Goal: Task Accomplishment & Management: Manage account settings

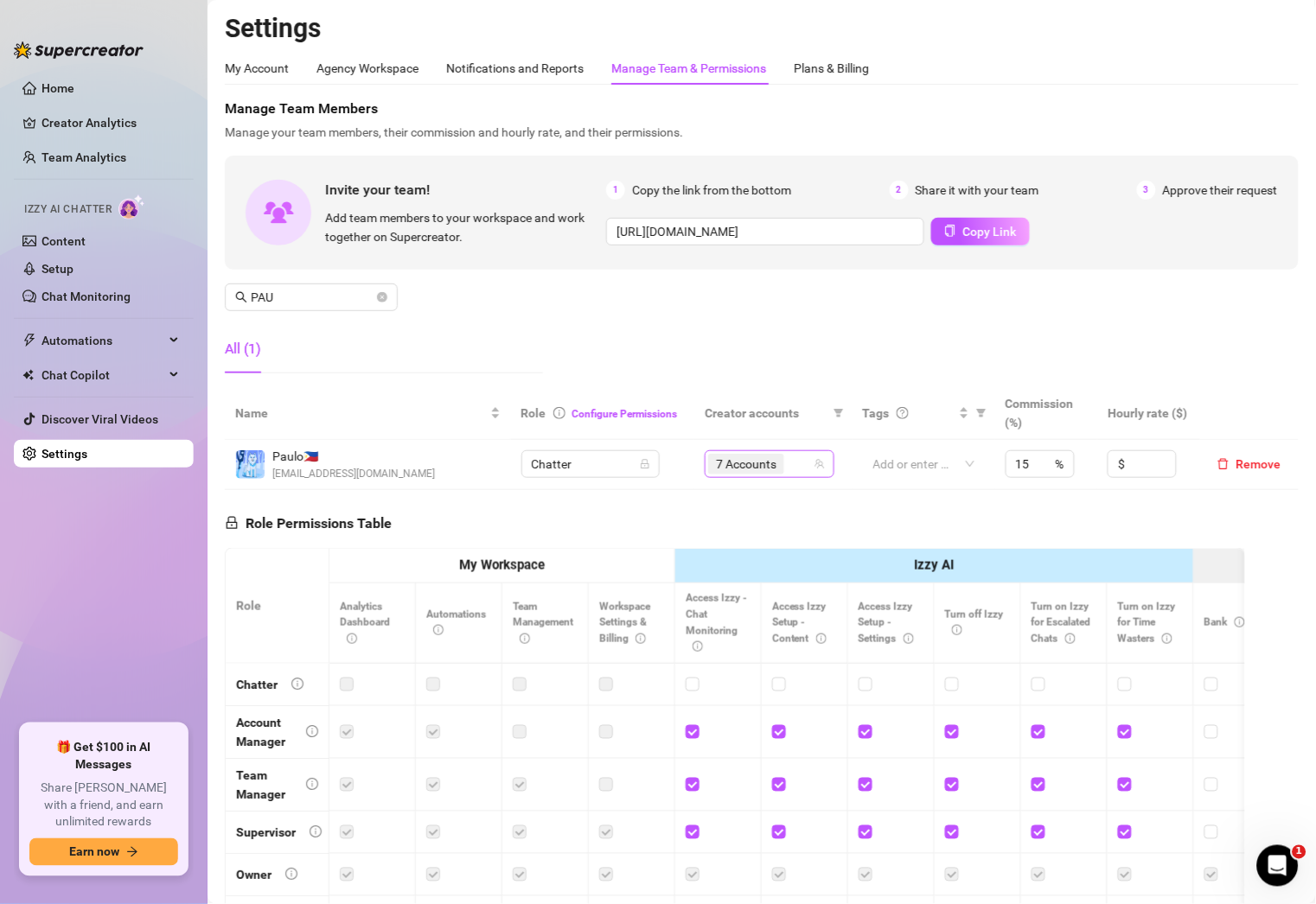
click at [782, 461] on div "7 Accounts" at bounding box center [760, 464] width 105 height 24
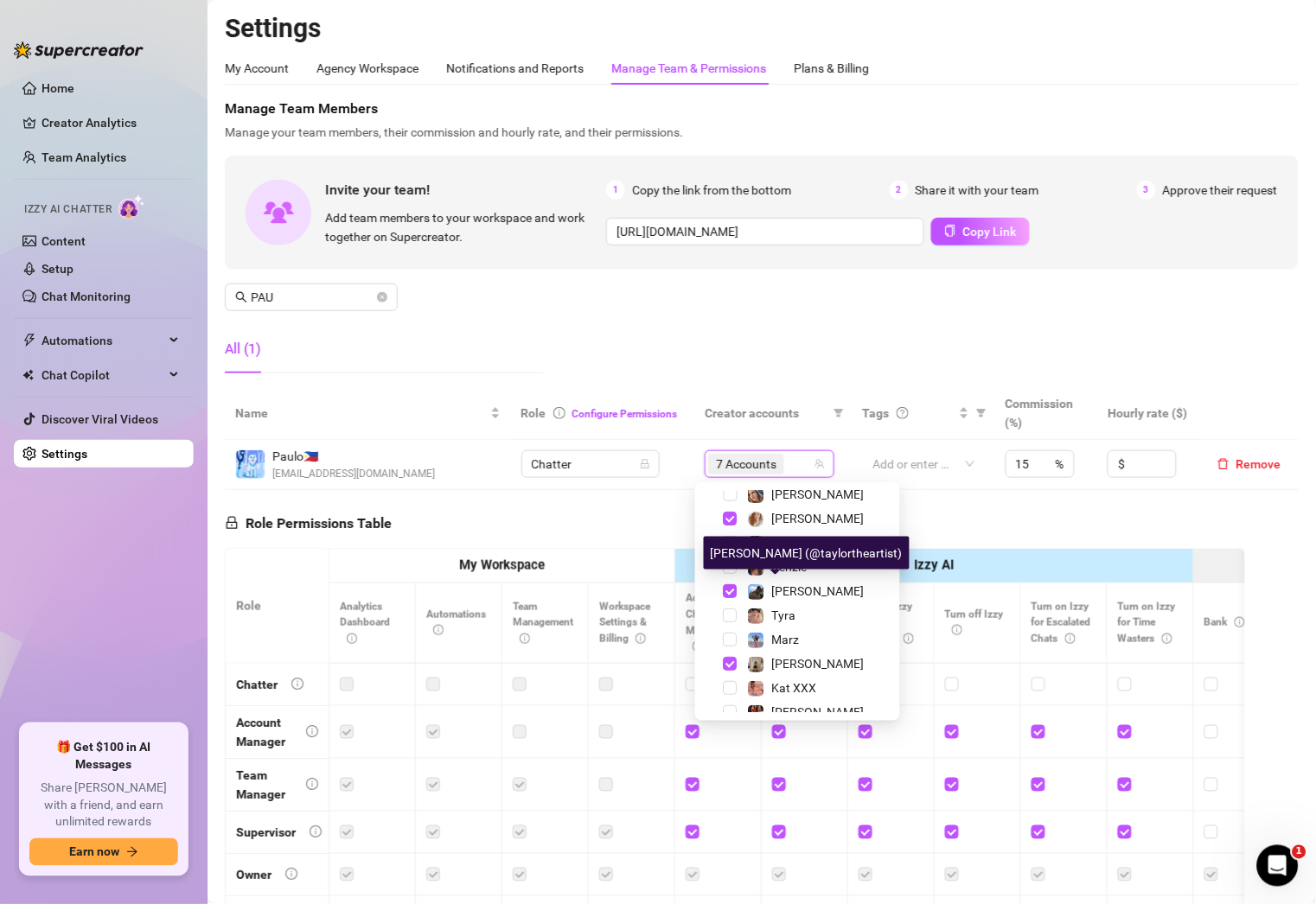
scroll to position [130, 0]
click at [801, 592] on span "[PERSON_NAME]" at bounding box center [818, 589] width 92 height 14
click at [801, 592] on span "[PERSON_NAME]" at bounding box center [818, 590] width 92 height 14
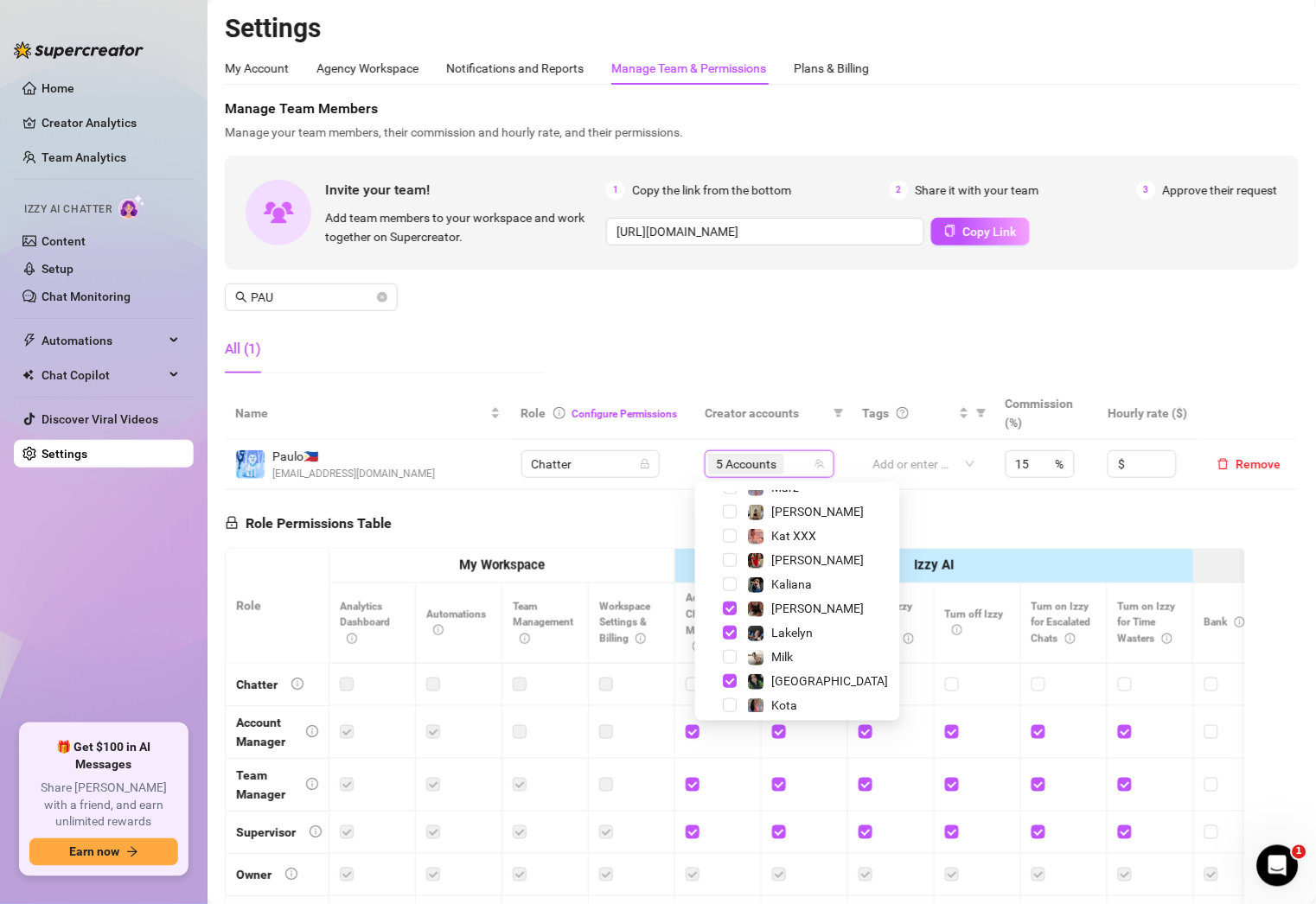
scroll to position [286, 0]
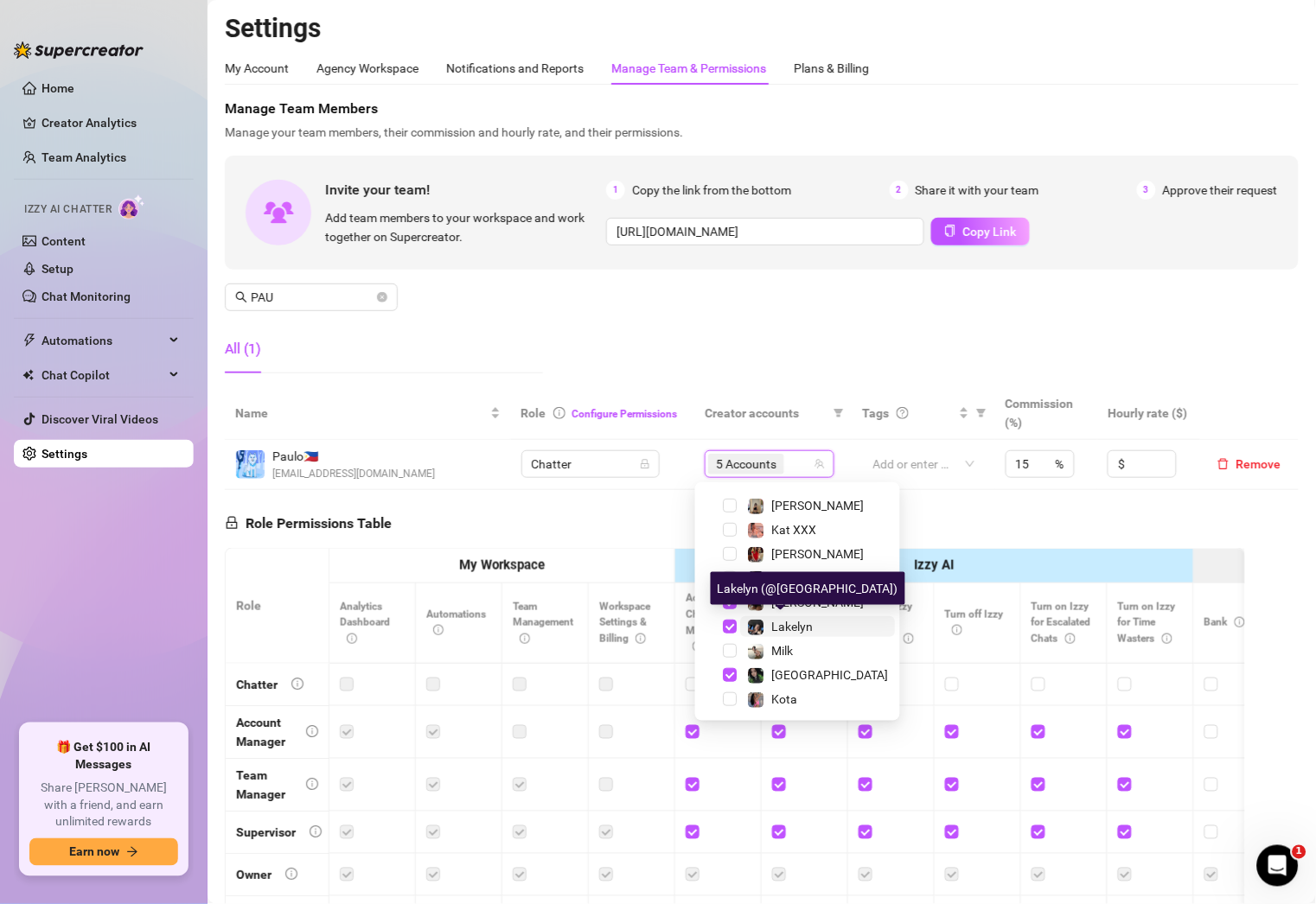
click at [801, 628] on span "Lakelyn" at bounding box center [793, 627] width 42 height 14
click at [378, 298] on icon "close-circle" at bounding box center [382, 297] width 10 height 10
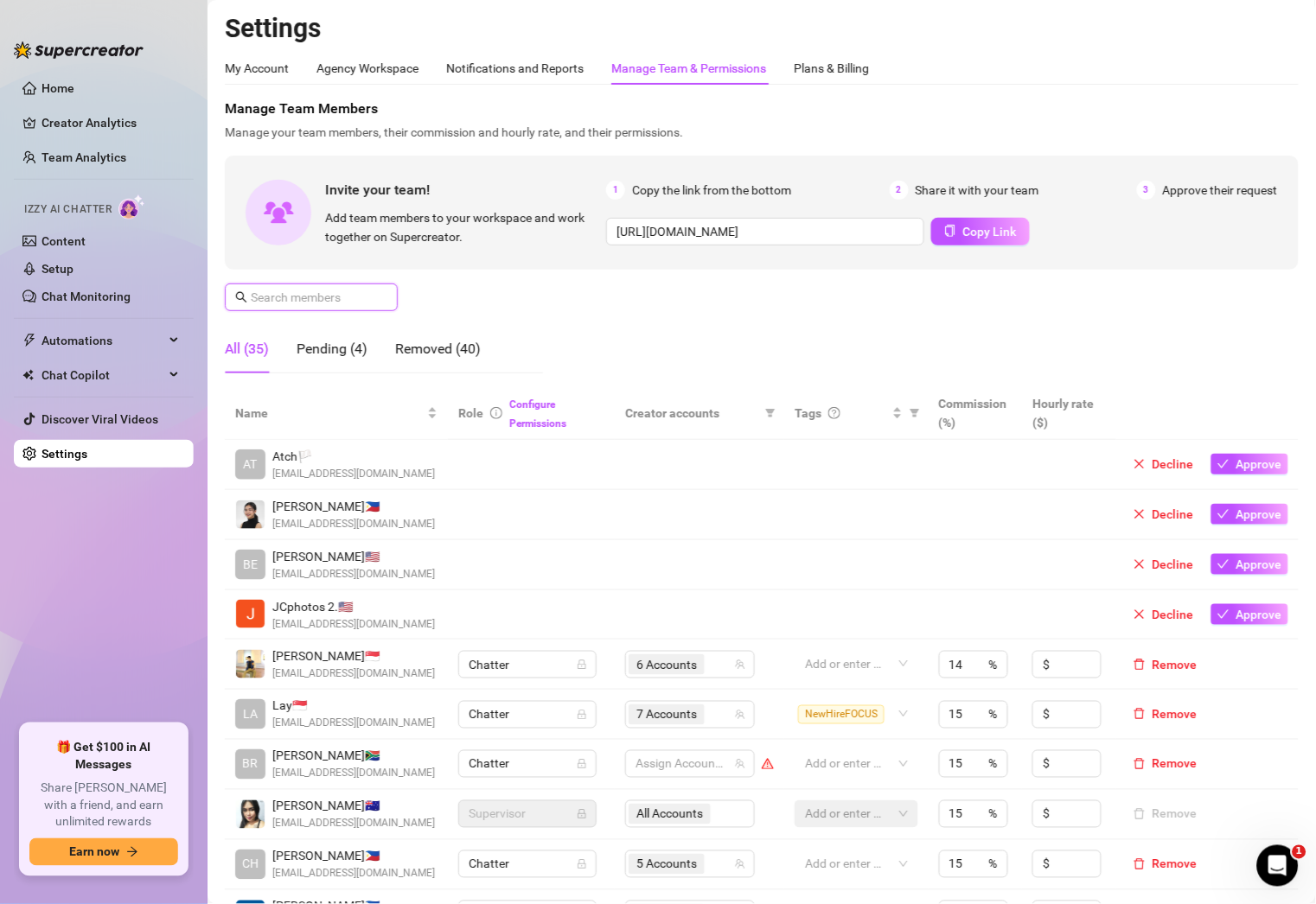
click at [295, 290] on input "text" at bounding box center [312, 297] width 123 height 19
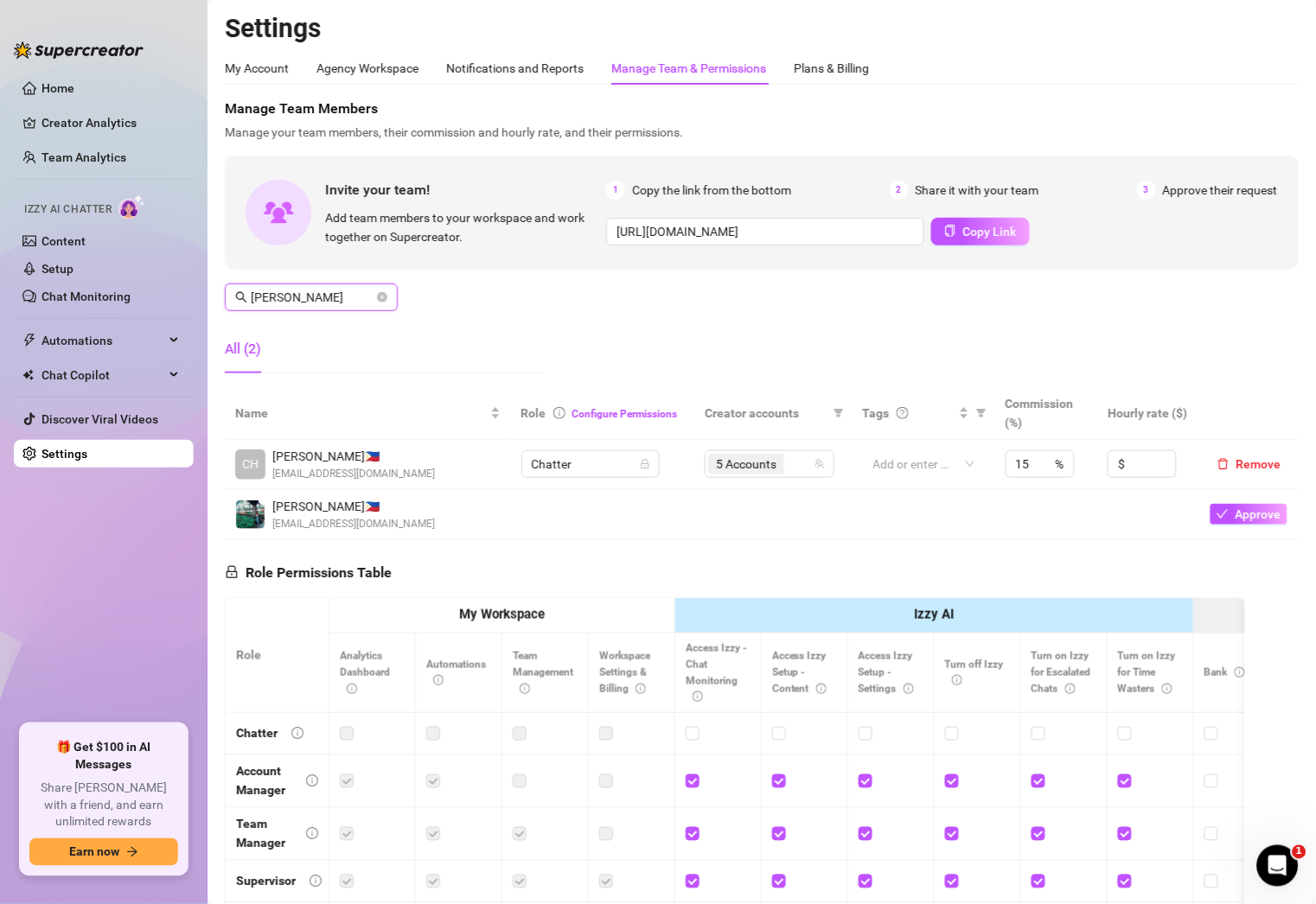
click at [298, 298] on input "[PERSON_NAME]" at bounding box center [312, 297] width 123 height 19
click at [795, 464] on div "5 Accounts" at bounding box center [760, 464] width 105 height 24
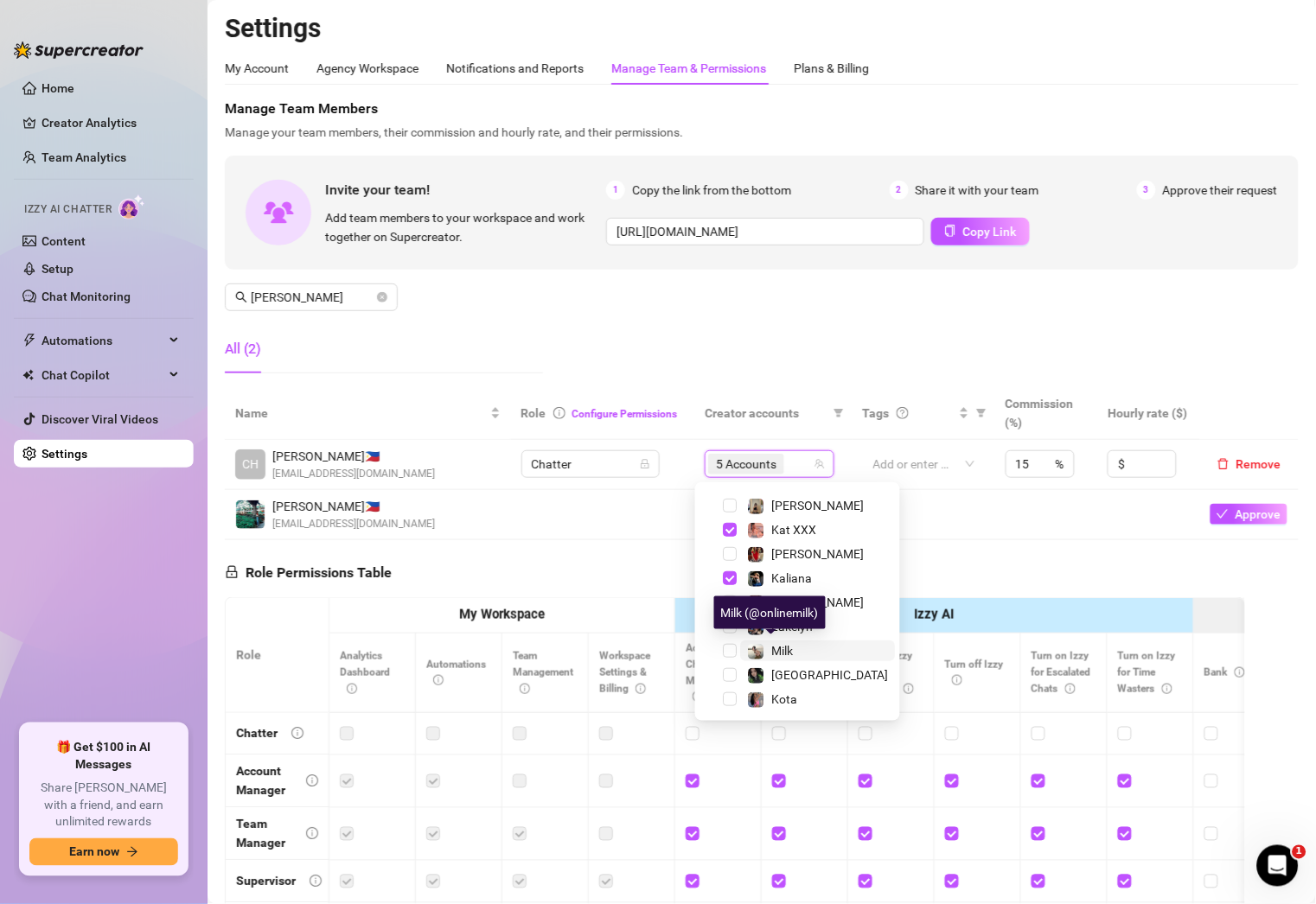
click at [784, 651] on span "Milk" at bounding box center [783, 651] width 22 height 14
click at [566, 362] on div "Manage Team Members Manage your team members, their commission and hourly rate,…" at bounding box center [761, 244] width 1073 height 289
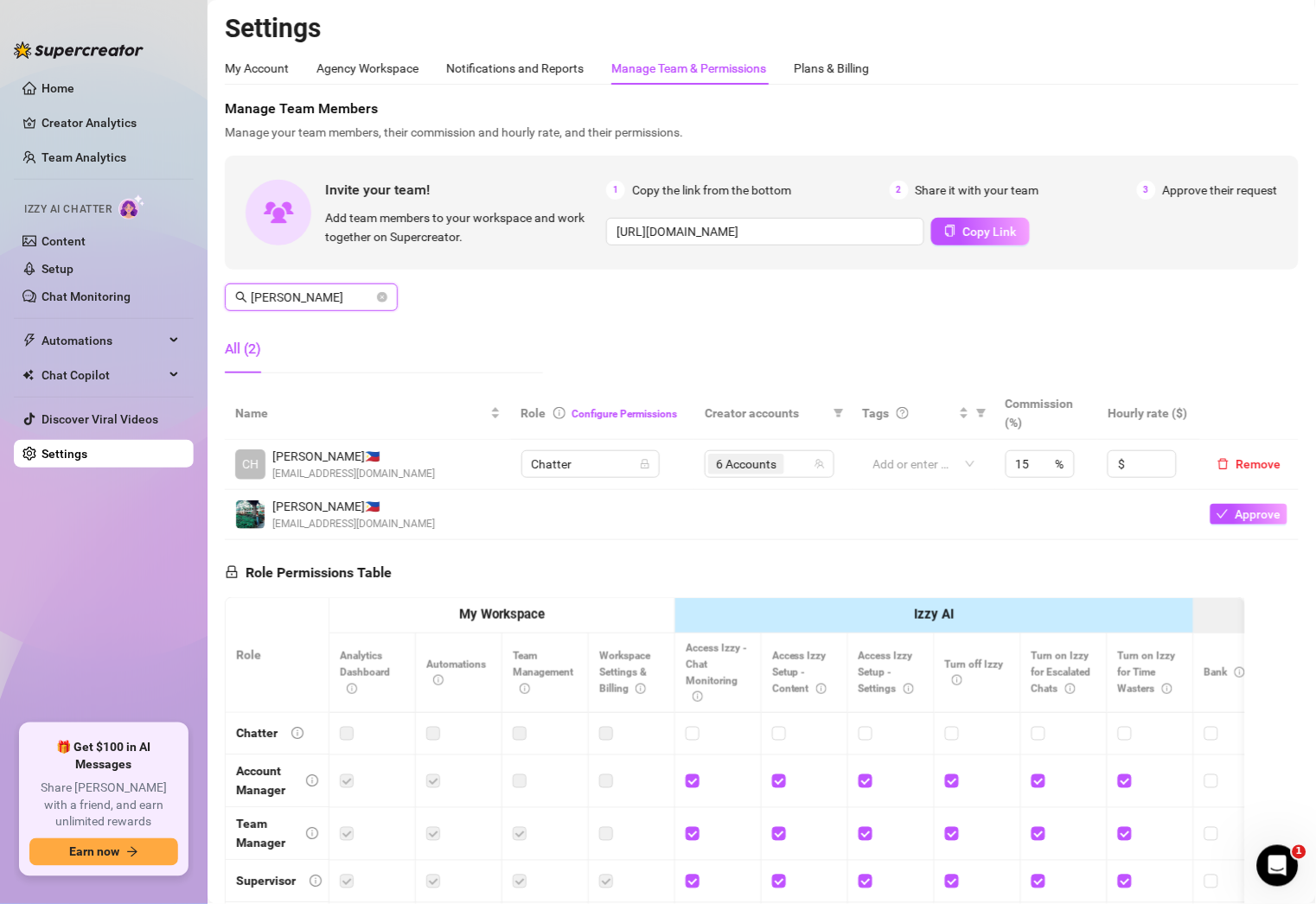
click at [369, 294] on input "[PERSON_NAME]" at bounding box center [312, 297] width 123 height 19
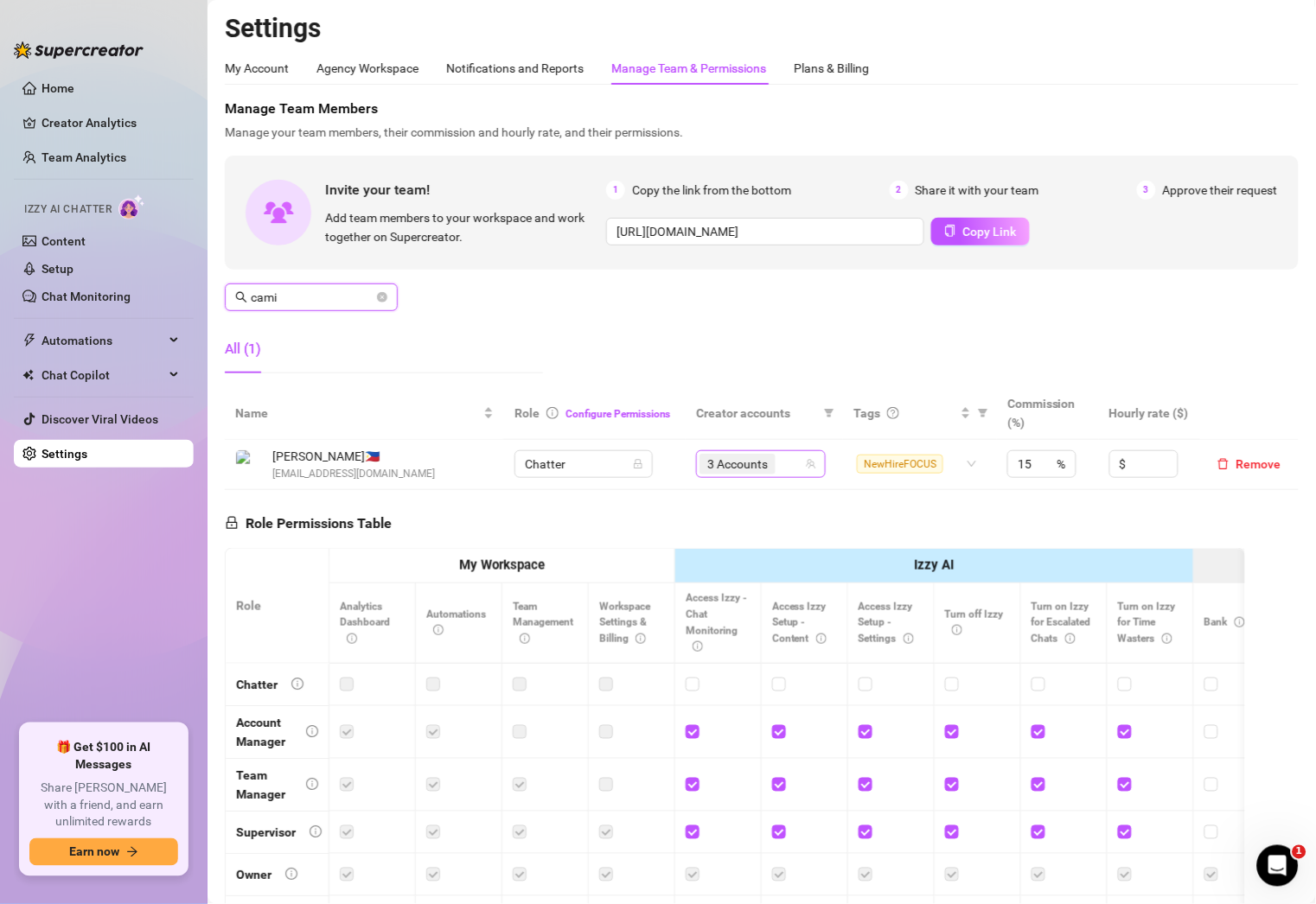
click at [779, 469] on div "3 Accounts" at bounding box center [752, 464] width 105 height 24
type input "cami"
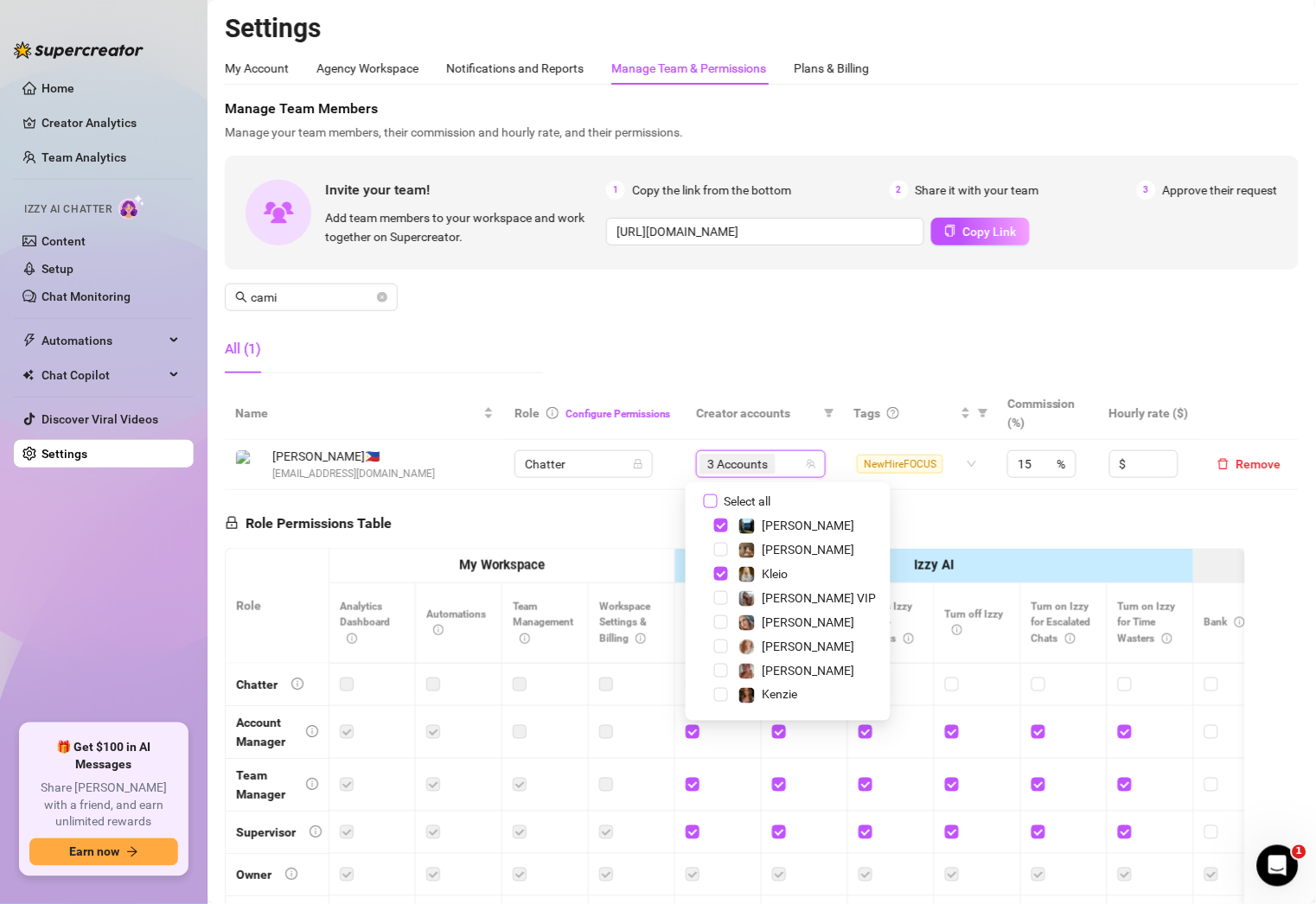
click at [732, 501] on span "Select all" at bounding box center [748, 501] width 60 height 19
click at [718, 501] on input "Select all" at bounding box center [711, 501] width 14 height 14
click at [732, 501] on span "Select all" at bounding box center [748, 501] width 60 height 19
click at [718, 501] on input "Select all" at bounding box center [711, 501] width 14 height 14
checkbox input "false"
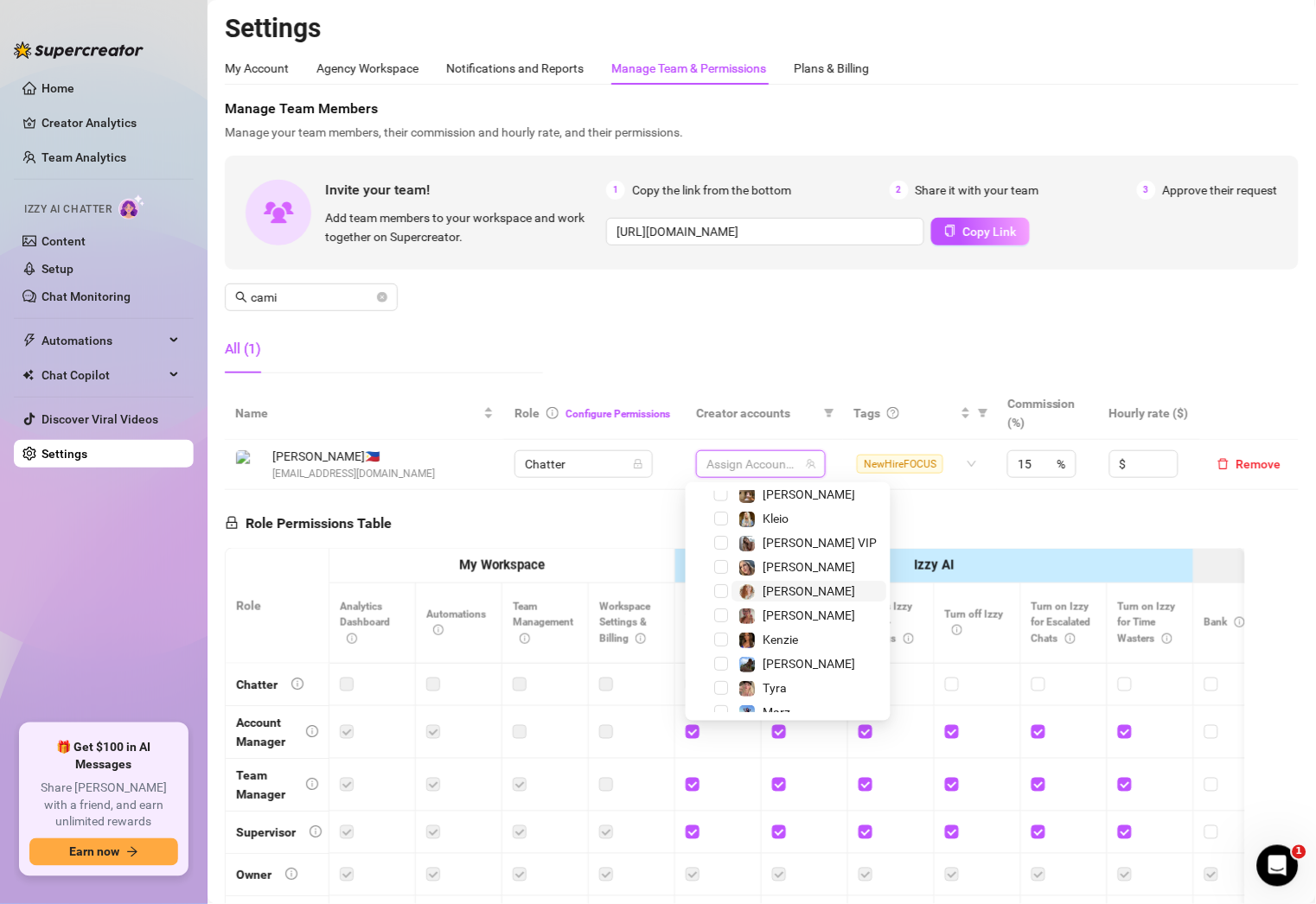
scroll to position [59, 0]
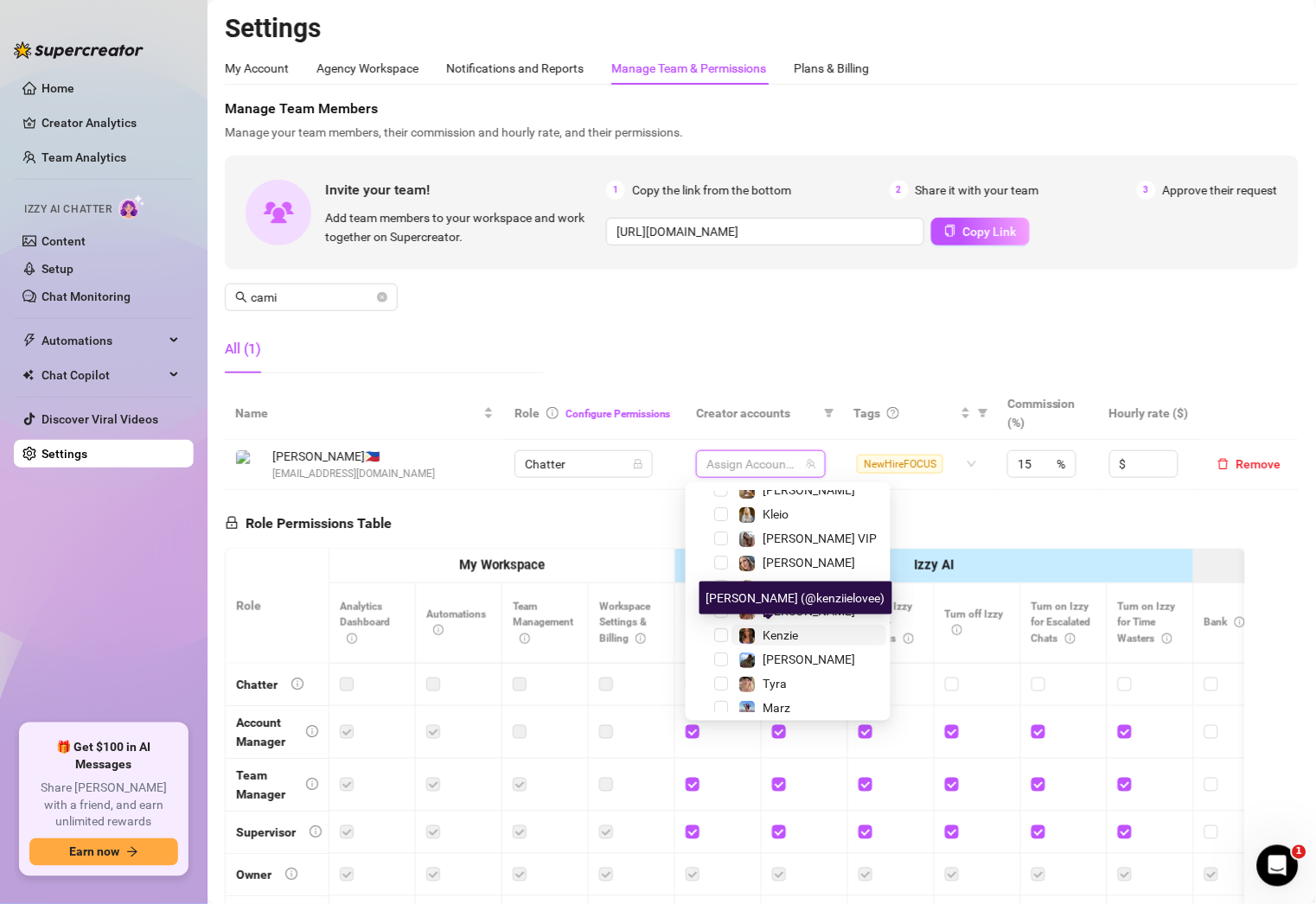
click at [794, 632] on span "Kenzie" at bounding box center [780, 636] width 36 height 14
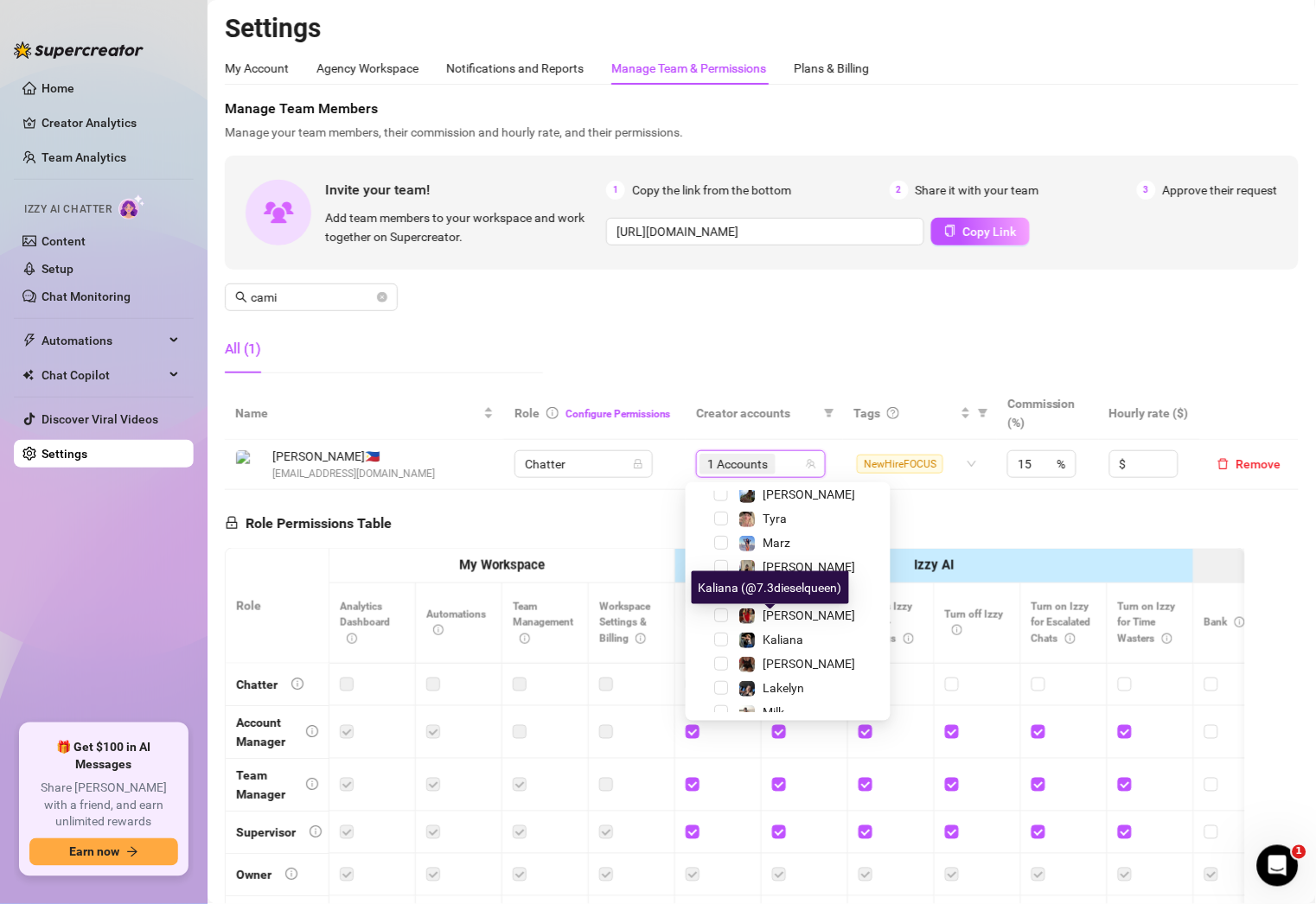
scroll to position [258, 0]
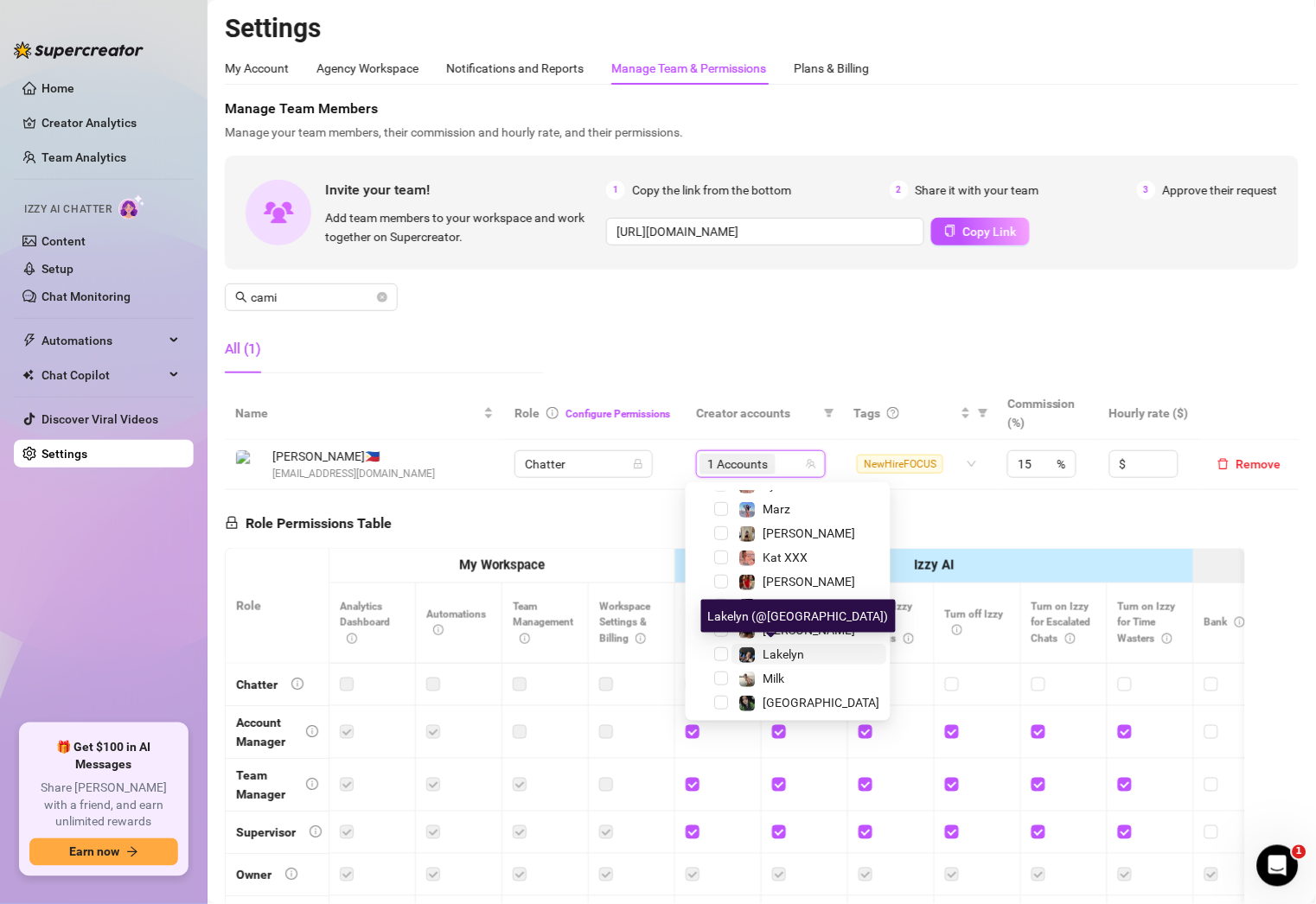
click at [791, 651] on span "Lakelyn" at bounding box center [783, 654] width 42 height 14
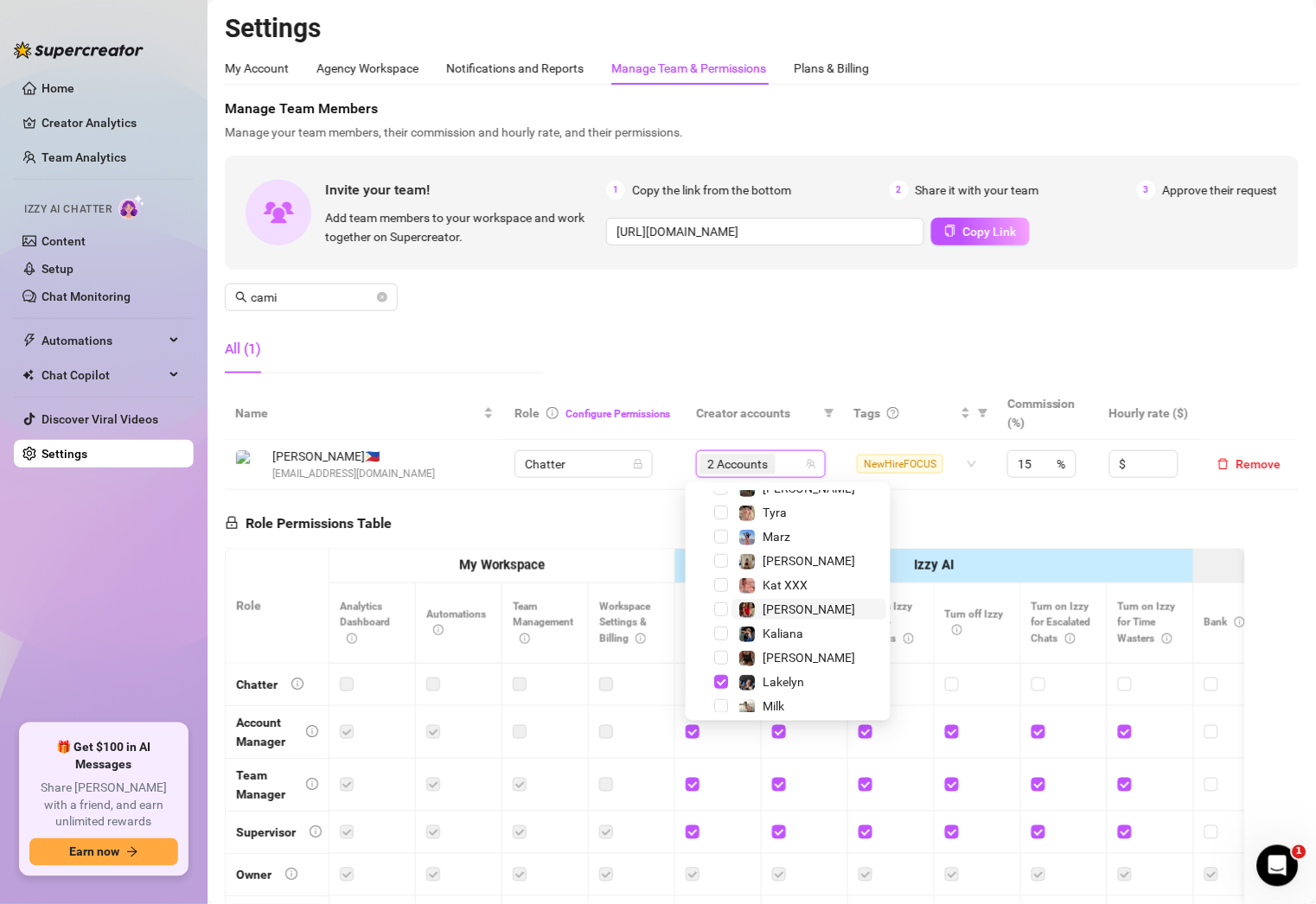
scroll to position [228, 0]
click at [782, 606] on span "[PERSON_NAME]" at bounding box center [808, 612] width 92 height 14
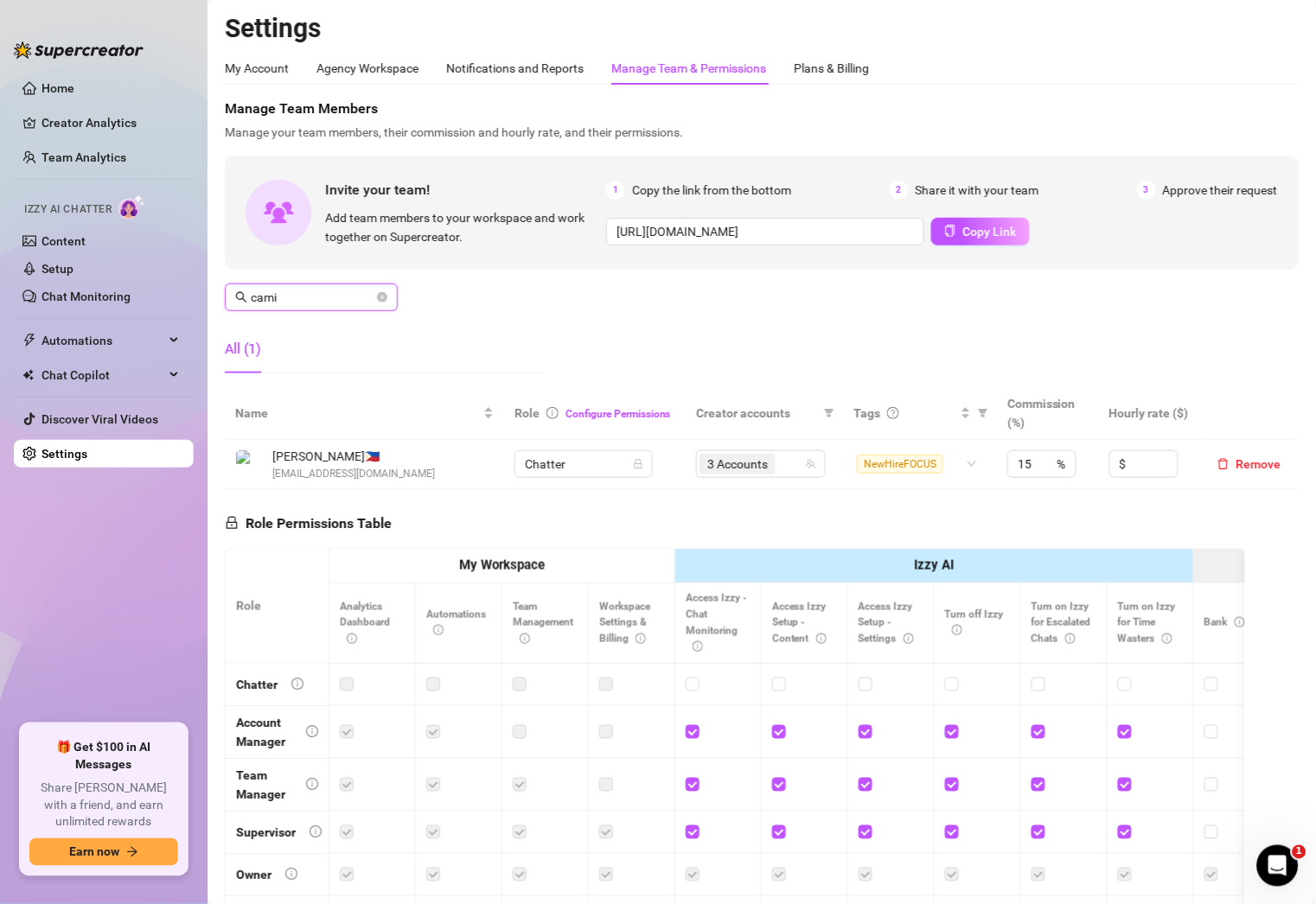
click at [287, 296] on input "cami" at bounding box center [312, 297] width 123 height 19
click at [790, 466] on div "6 Accounts" at bounding box center [752, 464] width 105 height 24
type input "jea"
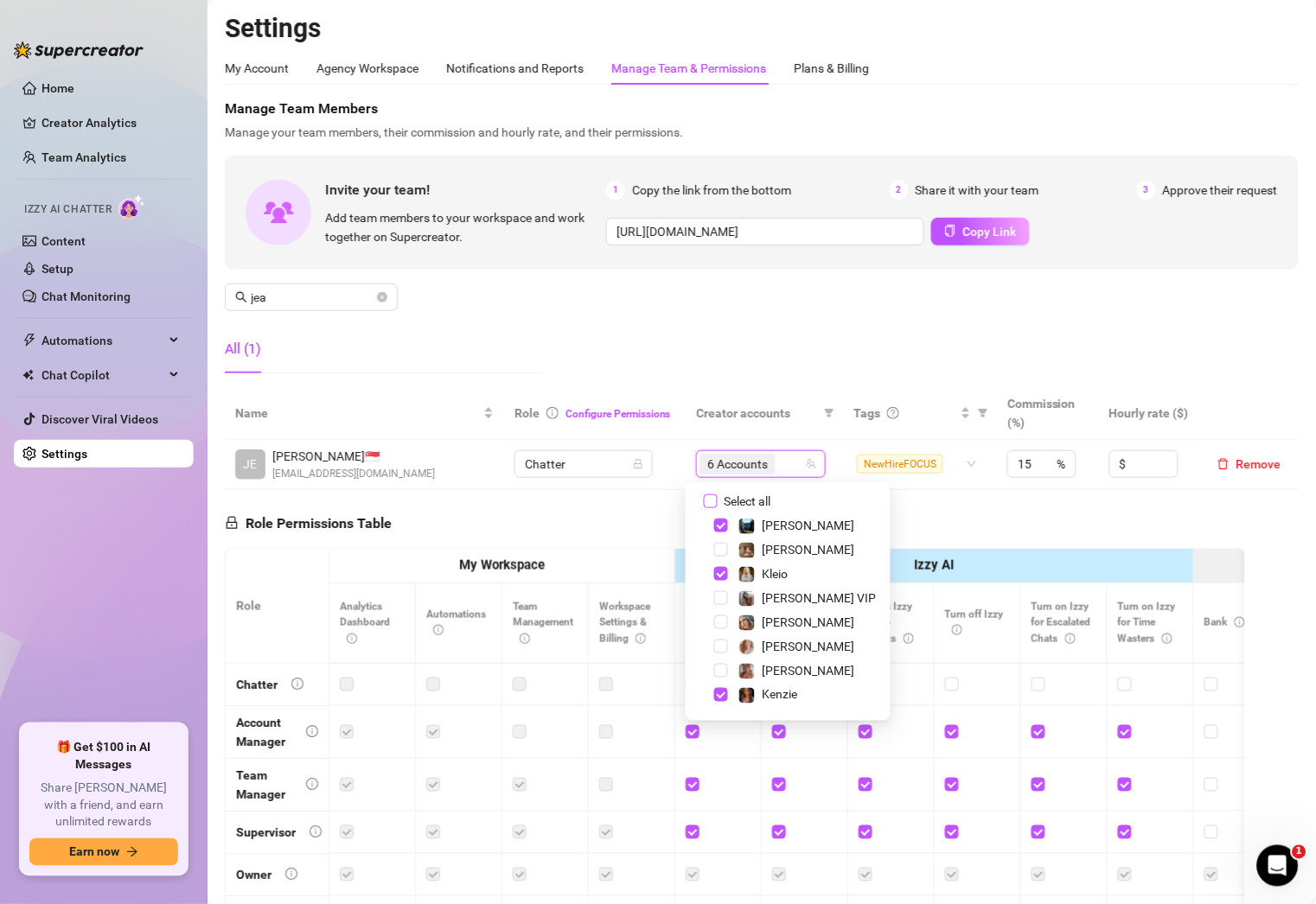
click at [766, 500] on span "Select all" at bounding box center [748, 501] width 60 height 19
click at [718, 500] on input "Select all" at bounding box center [711, 501] width 14 height 14
click at [757, 500] on span "Select all" at bounding box center [748, 501] width 60 height 19
click at [718, 500] on input "Select all" at bounding box center [711, 501] width 14 height 14
checkbox input "false"
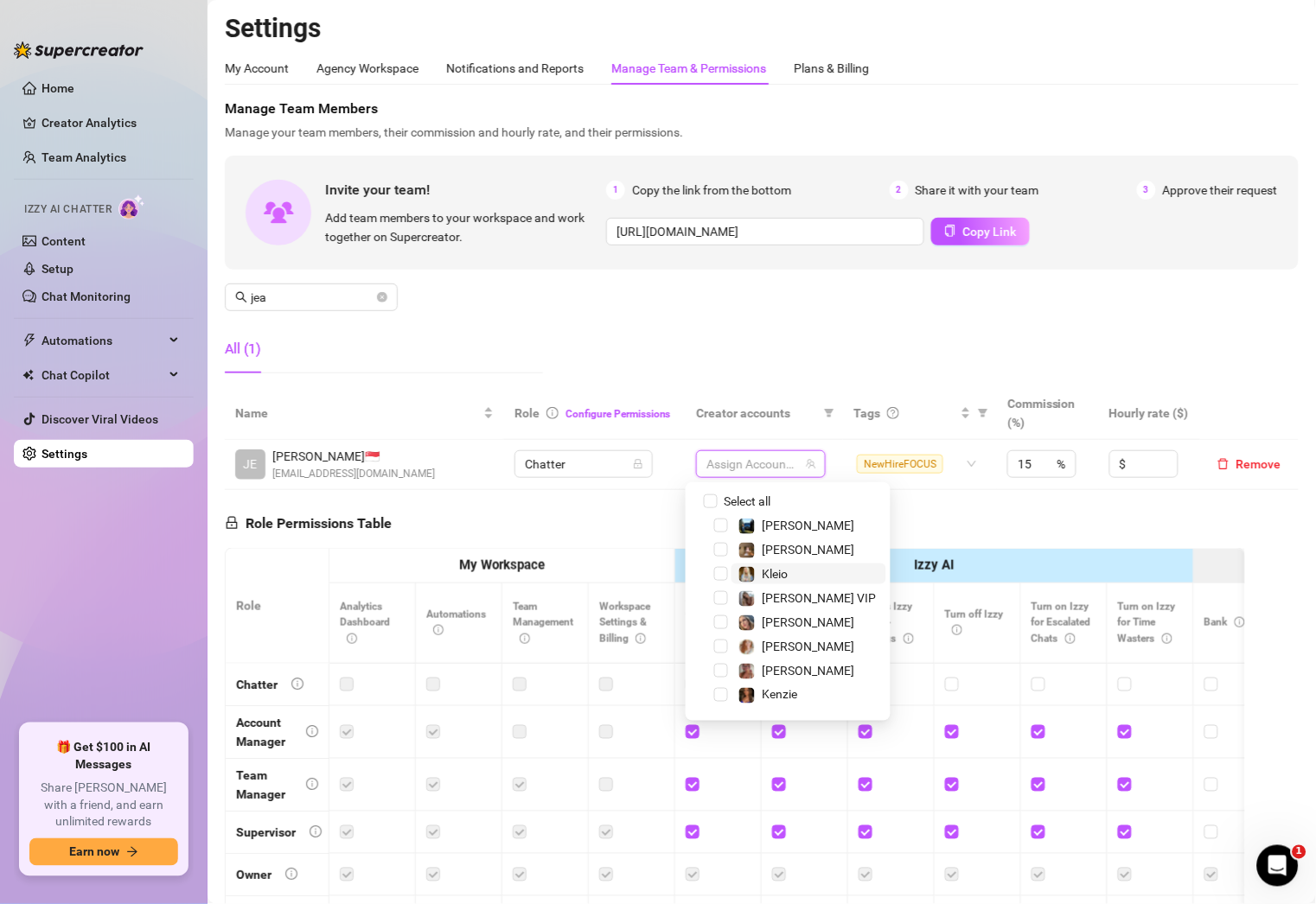
click at [810, 565] on span "Kleio" at bounding box center [809, 573] width 154 height 21
click at [790, 526] on span "[PERSON_NAME]" at bounding box center [809, 525] width 154 height 21
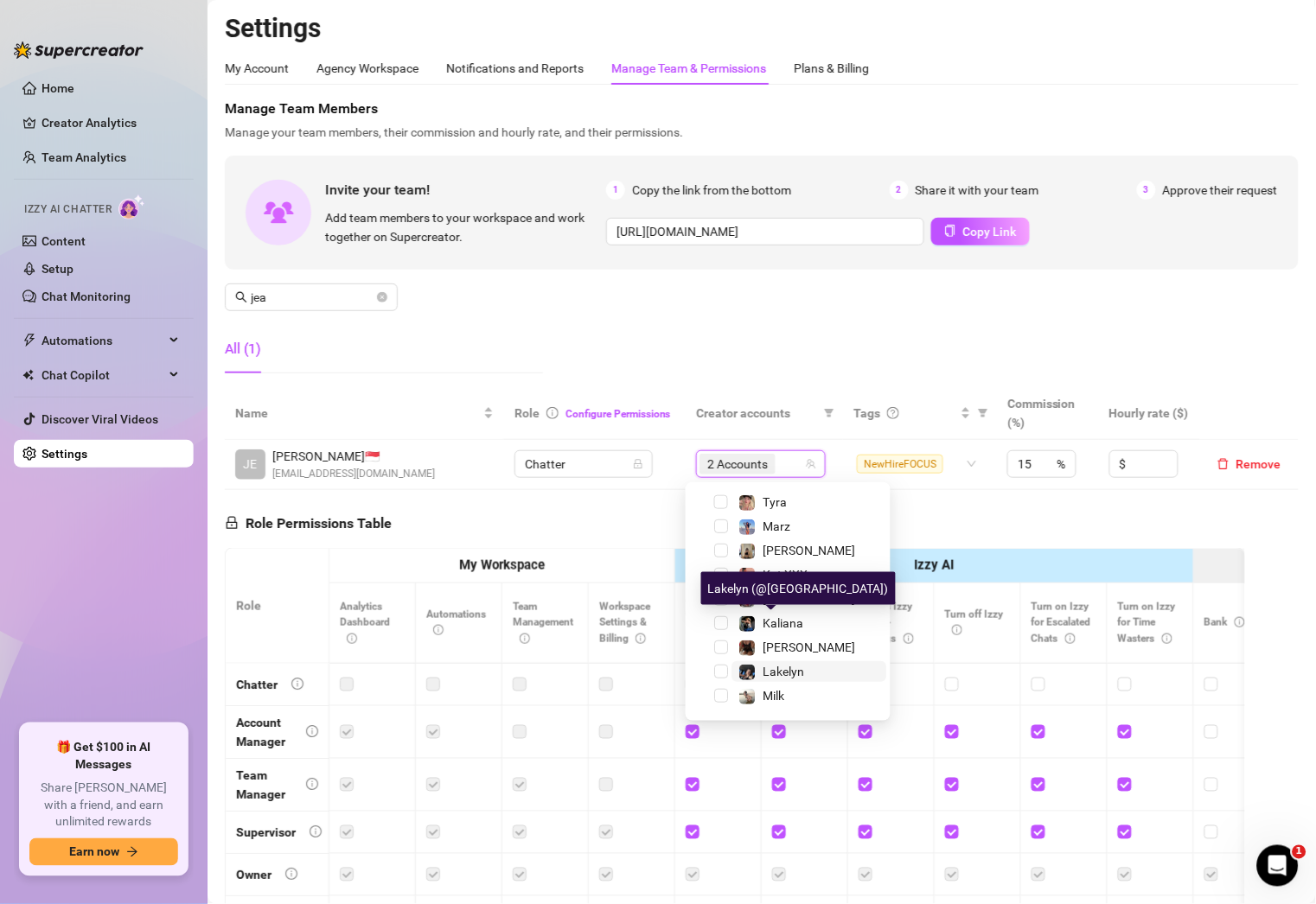
scroll to position [286, 0]
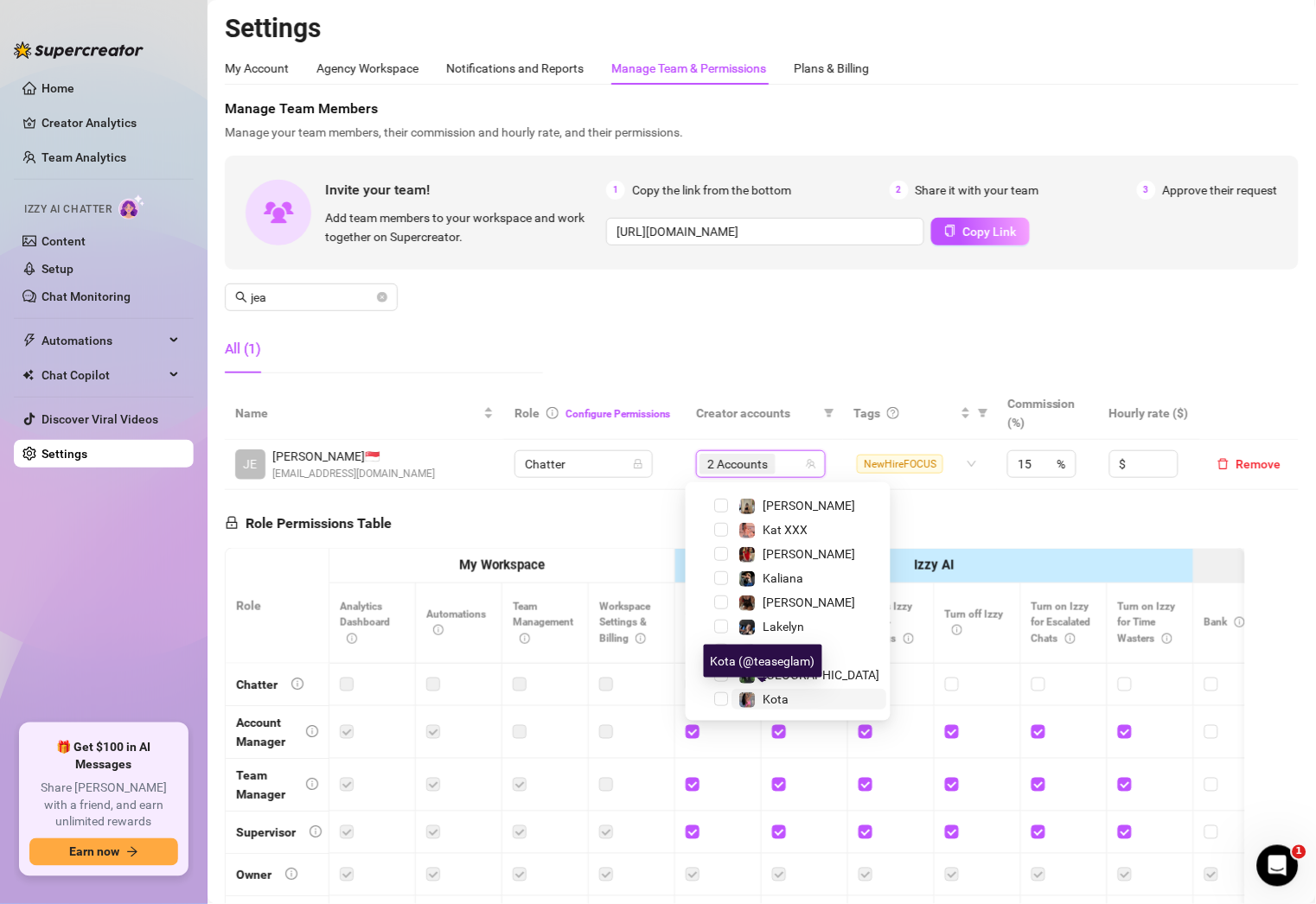
click at [772, 702] on span "Kota" at bounding box center [775, 699] width 26 height 14
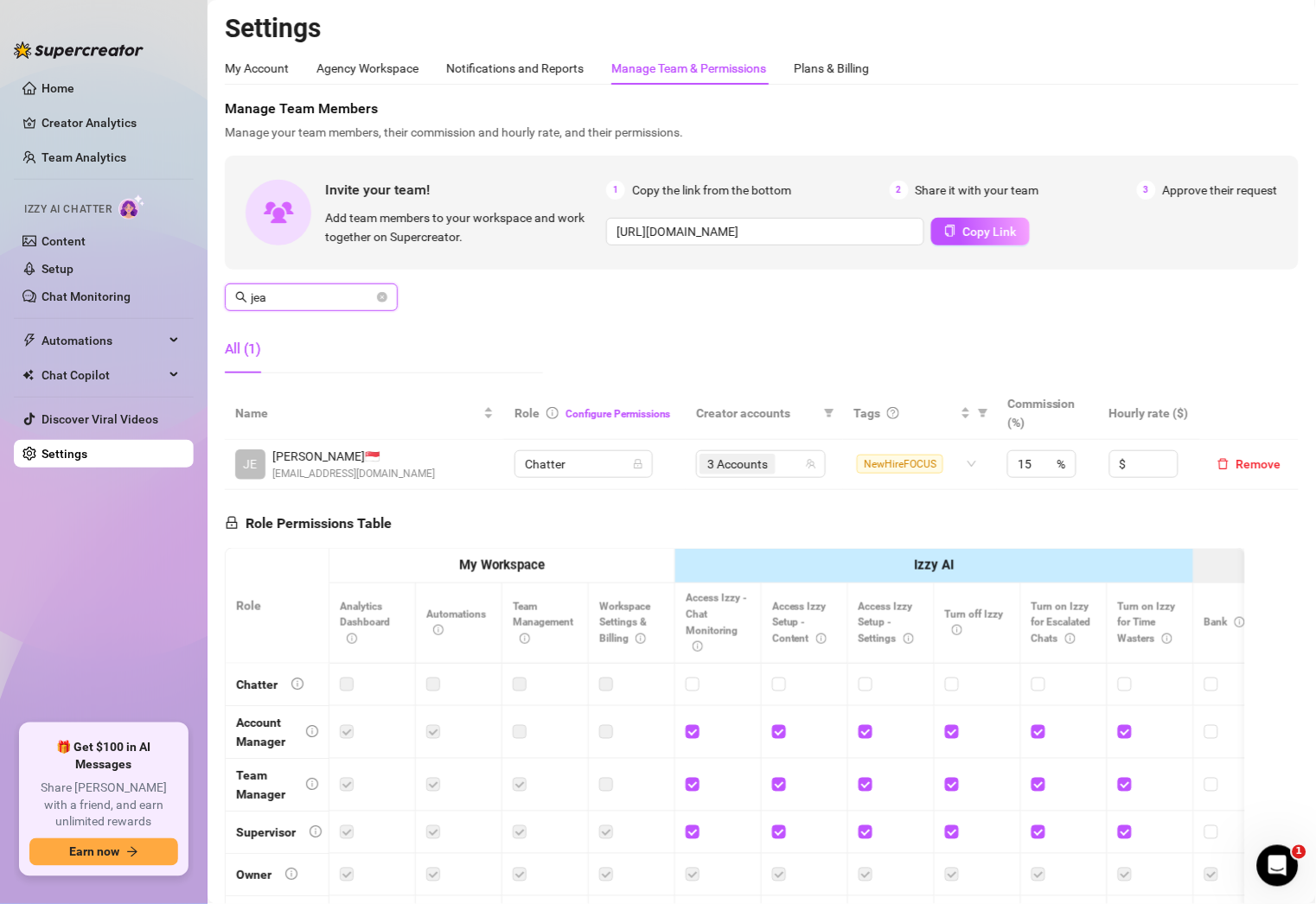
click at [340, 303] on input "jea" at bounding box center [312, 297] width 123 height 19
type input "arby"
